Goal: Use online tool/utility: Use online tool/utility

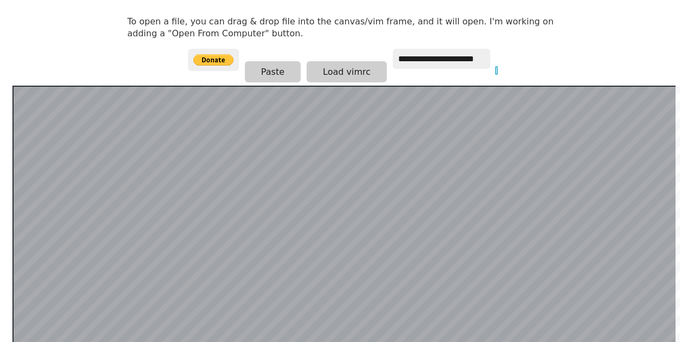
scroll to position [151, 0]
click at [317, 76] on button "Load vimrc" at bounding box center [347, 71] width 80 height 21
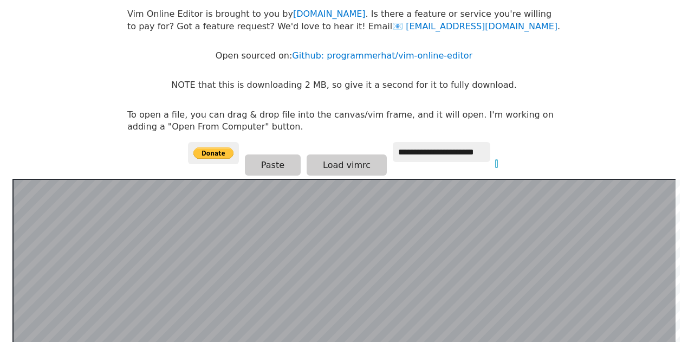
scroll to position [57, 0]
click at [327, 162] on button "Load vimrc" at bounding box center [347, 164] width 80 height 21
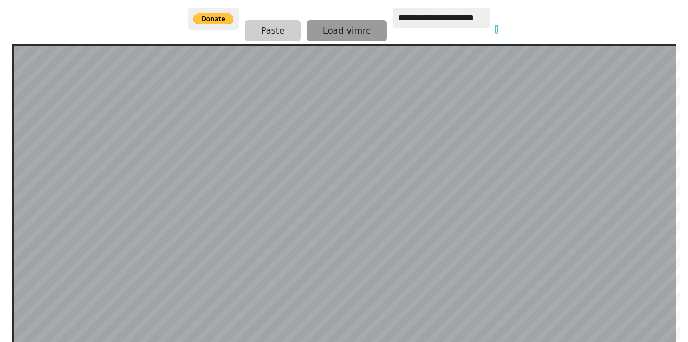
scroll to position [210, 0]
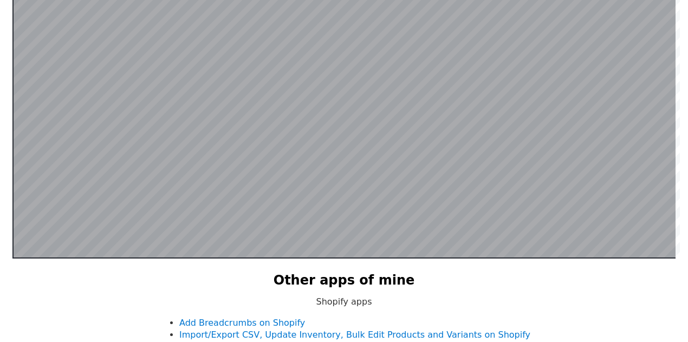
scroll to position [167, 0]
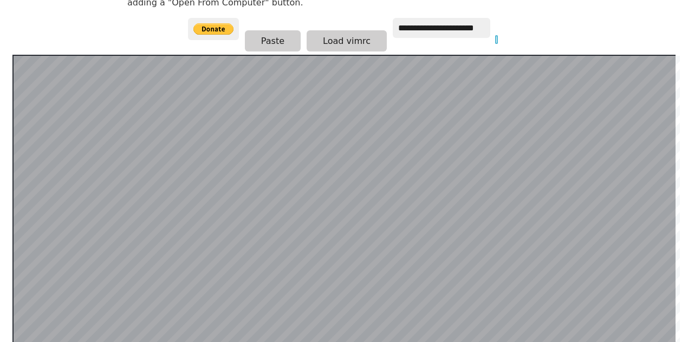
scroll to position [181, 0]
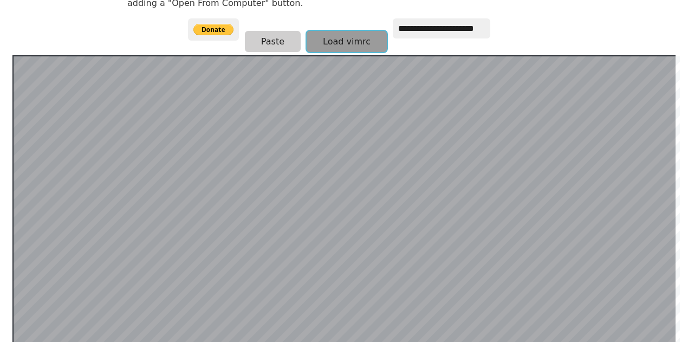
click at [334, 39] on button "Load vimrc" at bounding box center [347, 41] width 80 height 21
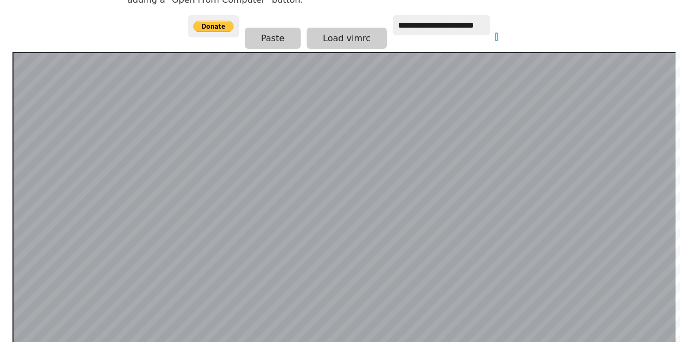
scroll to position [210, 0]
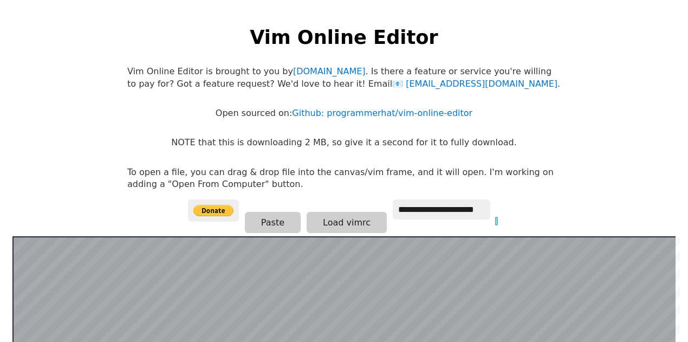
scroll to position [30, 0]
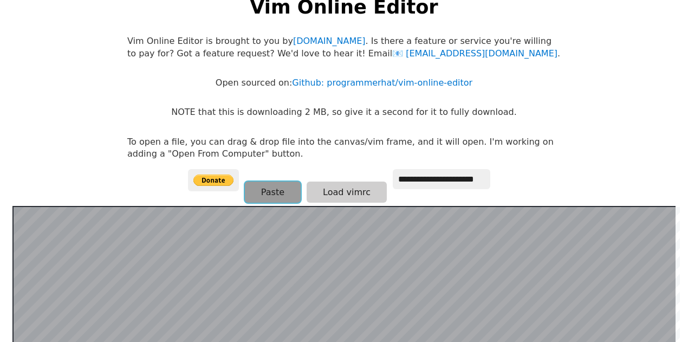
click at [267, 186] on button "Paste" at bounding box center [273, 192] width 56 height 21
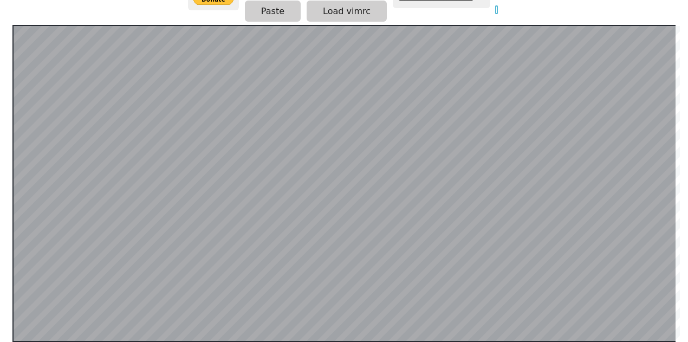
scroll to position [145, 0]
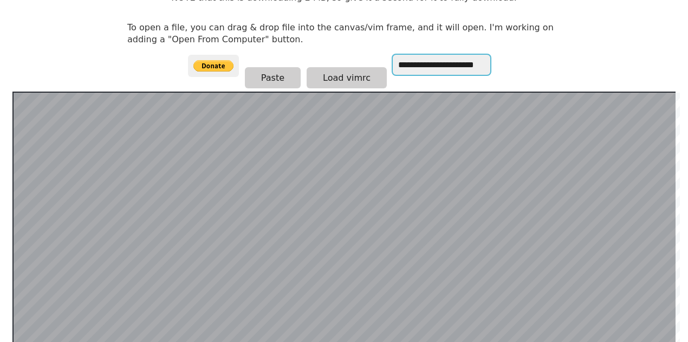
click at [413, 67] on input "**********" at bounding box center [442, 65] width 98 height 20
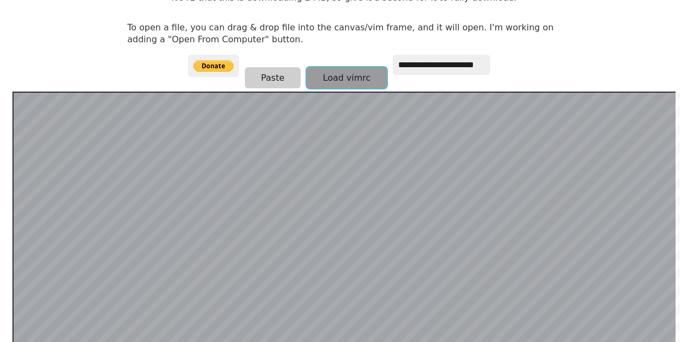
click at [364, 70] on button "Load vimrc" at bounding box center [347, 77] width 80 height 21
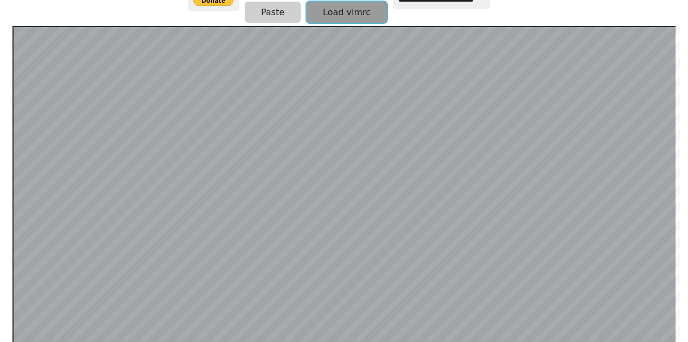
click at [350, 15] on button "Load vimrc" at bounding box center [347, 12] width 80 height 21
